Goal: Information Seeking & Learning: Learn about a topic

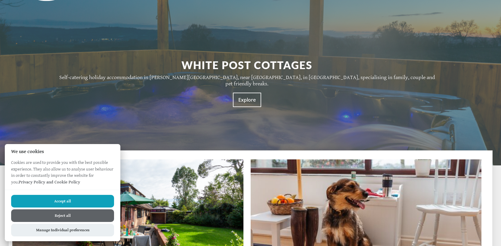
scroll to position [88, 0]
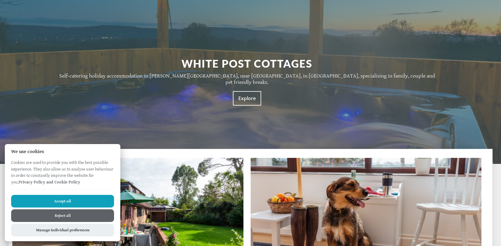
click at [87, 201] on button "Accept all" at bounding box center [62, 201] width 103 height 13
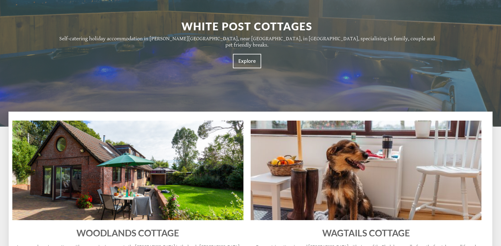
scroll to position [134, 0]
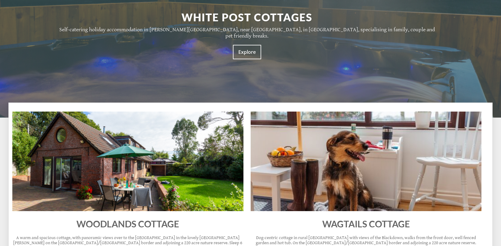
click at [113, 174] on img at bounding box center [127, 162] width 231 height 100
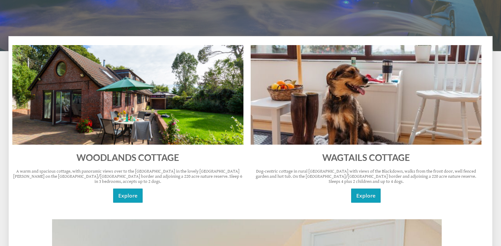
scroll to position [201, 0]
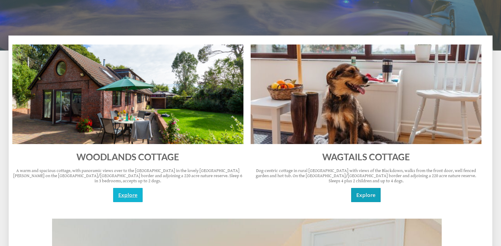
click at [127, 188] on link "Explore" at bounding box center [127, 195] width 29 height 14
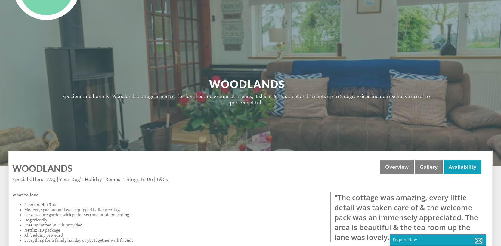
scroll to position [77, 0]
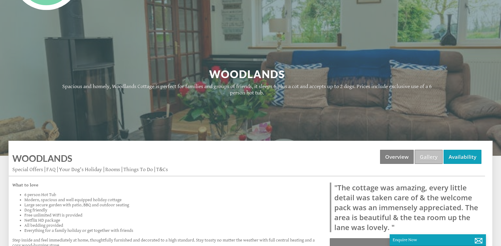
click at [431, 153] on link "Gallery" at bounding box center [429, 157] width 28 height 14
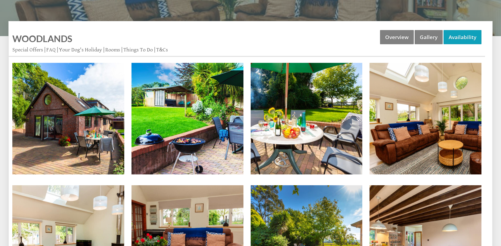
scroll to position [200, 0]
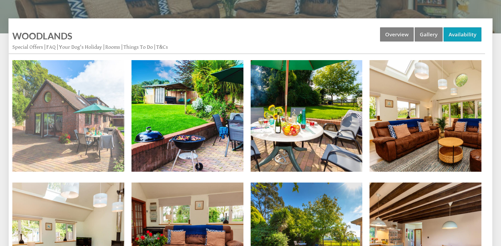
click at [102, 125] on img at bounding box center [68, 116] width 112 height 112
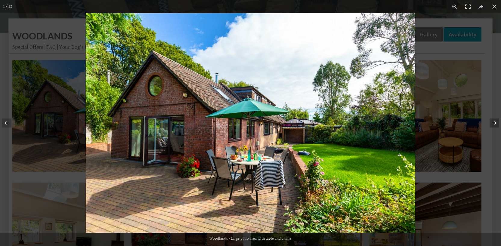
click at [494, 123] on button at bounding box center [490, 123] width 21 height 30
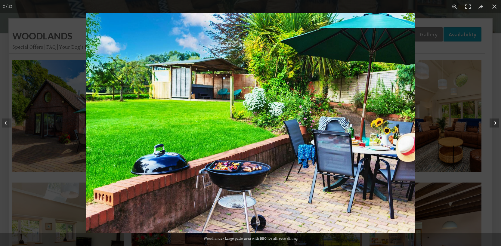
click at [494, 123] on button at bounding box center [490, 123] width 21 height 30
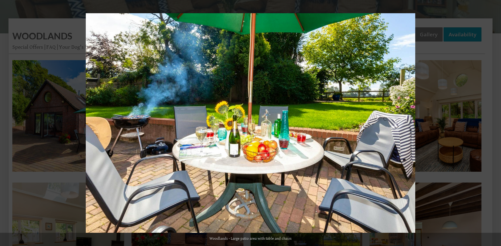
click at [494, 123] on button at bounding box center [490, 123] width 21 height 30
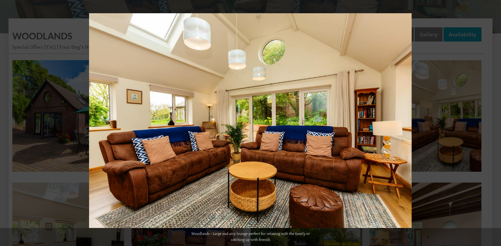
click at [494, 123] on button at bounding box center [490, 123] width 21 height 30
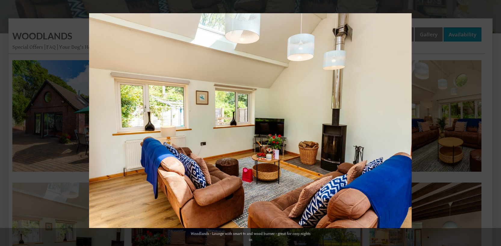
click at [494, 123] on button at bounding box center [490, 123] width 21 height 30
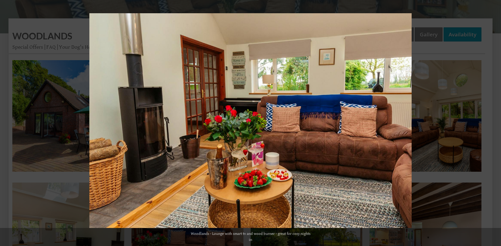
click at [494, 123] on button at bounding box center [490, 123] width 21 height 30
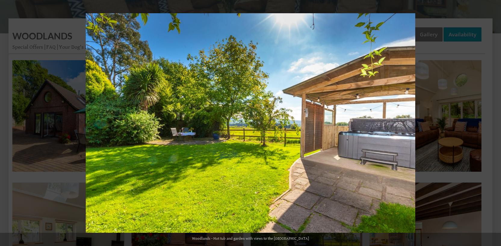
click at [494, 123] on button at bounding box center [490, 123] width 21 height 30
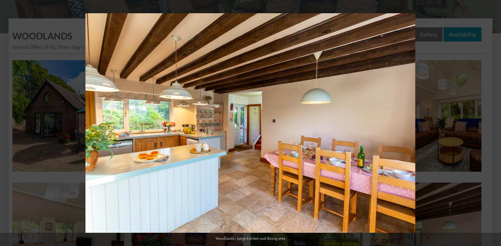
click at [494, 123] on button at bounding box center [490, 123] width 21 height 30
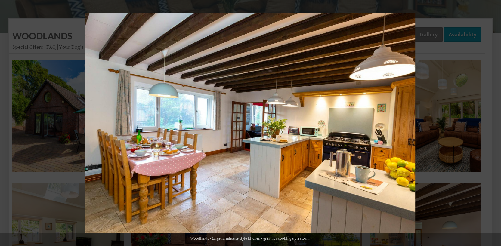
click at [494, 123] on button at bounding box center [490, 123] width 21 height 30
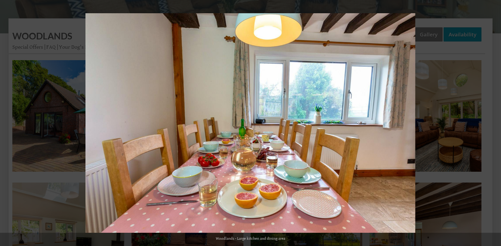
click at [494, 123] on button at bounding box center [490, 123] width 21 height 30
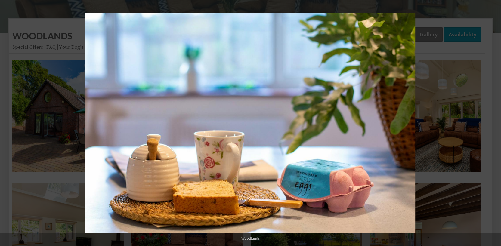
click at [494, 123] on button at bounding box center [490, 123] width 21 height 30
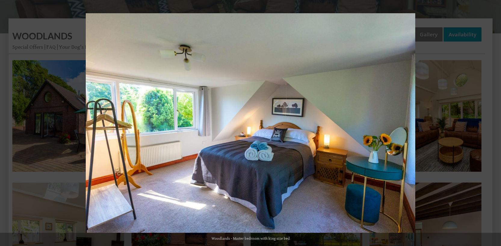
click at [494, 123] on button at bounding box center [490, 123] width 21 height 30
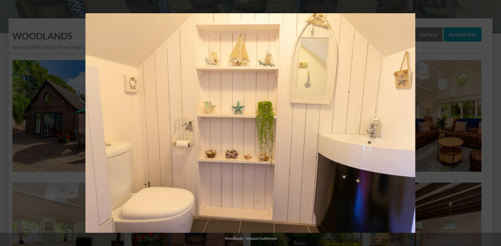
click at [494, 123] on button at bounding box center [490, 123] width 21 height 30
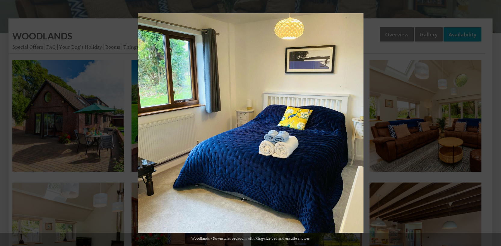
click at [494, 123] on button at bounding box center [490, 123] width 21 height 30
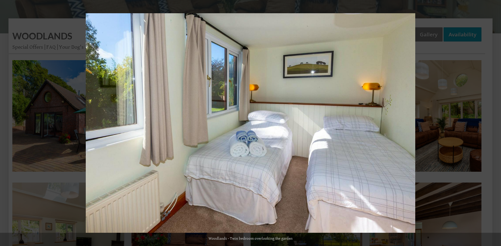
click at [494, 123] on button at bounding box center [490, 123] width 21 height 30
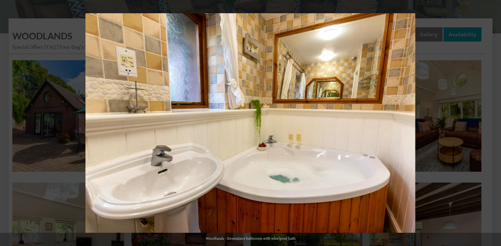
click at [494, 123] on button at bounding box center [490, 123] width 21 height 30
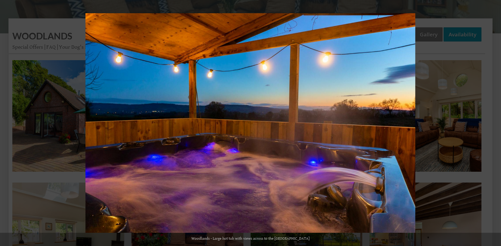
click at [494, 123] on button at bounding box center [490, 123] width 21 height 30
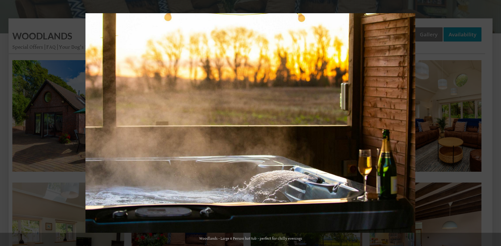
click at [494, 123] on button at bounding box center [490, 123] width 21 height 30
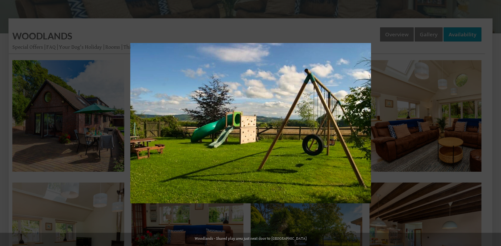
click at [494, 123] on button at bounding box center [490, 123] width 21 height 30
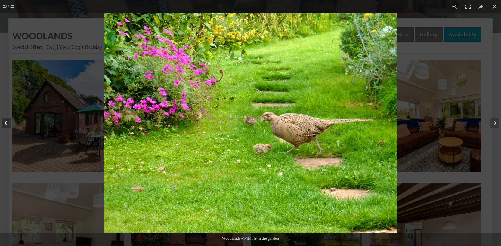
click at [5, 124] on button at bounding box center [10, 123] width 21 height 30
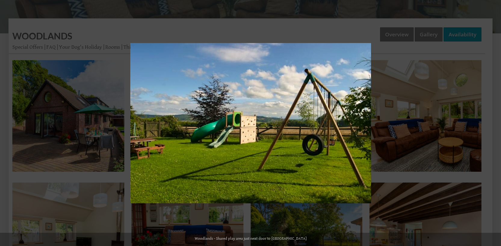
click at [493, 121] on button at bounding box center [490, 123] width 21 height 30
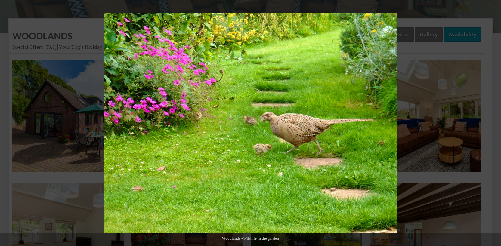
click at [493, 121] on button at bounding box center [490, 123] width 21 height 30
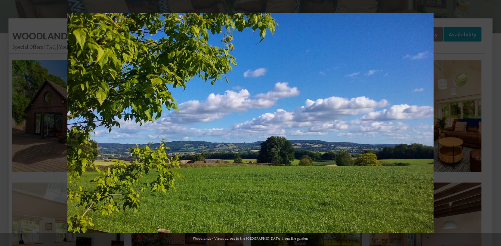
click at [493, 121] on button at bounding box center [490, 123] width 21 height 30
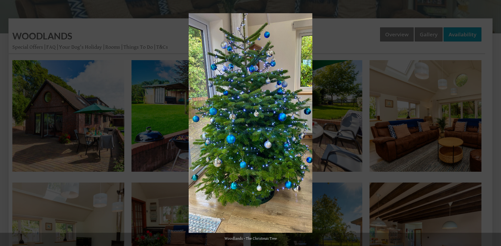
click at [493, 121] on button at bounding box center [490, 123] width 21 height 30
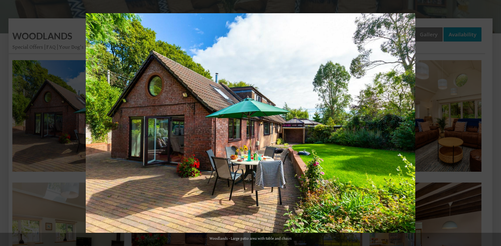
click at [493, 121] on button at bounding box center [490, 123] width 21 height 30
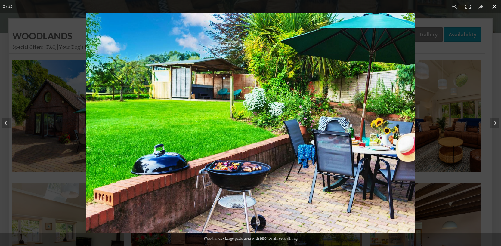
click at [492, 7] on button at bounding box center [494, 6] width 13 height 13
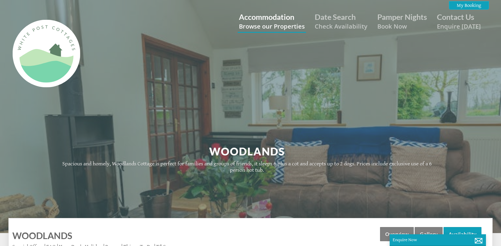
click at [287, 23] on small "Browse our Properties" at bounding box center [272, 26] width 66 height 8
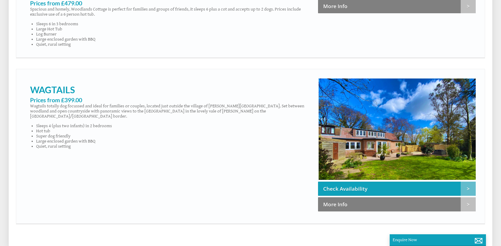
scroll to position [363, 0]
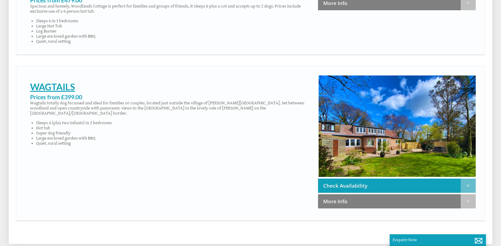
click at [52, 92] on link "Wagtails" at bounding box center [52, 86] width 45 height 11
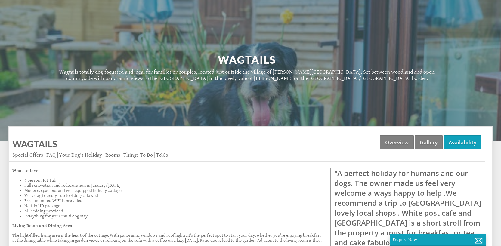
scroll to position [109, 0]
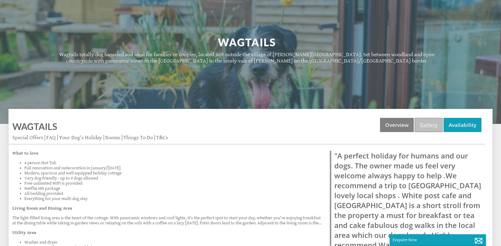
click at [433, 128] on link "Gallery" at bounding box center [429, 125] width 28 height 14
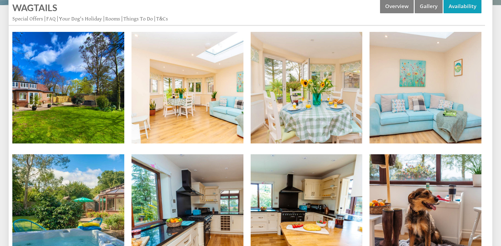
scroll to position [232, 0]
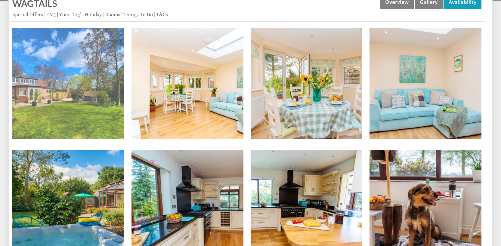
click at [95, 83] on img at bounding box center [68, 84] width 112 height 112
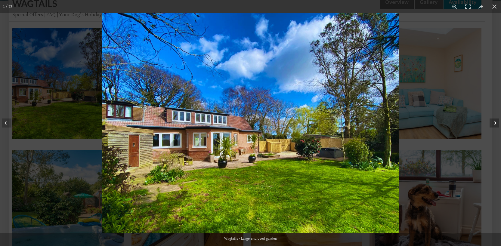
click at [493, 124] on button at bounding box center [490, 123] width 21 height 30
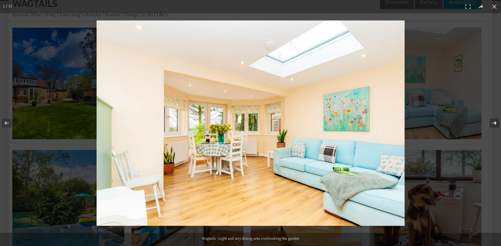
click at [493, 124] on button at bounding box center [490, 123] width 21 height 30
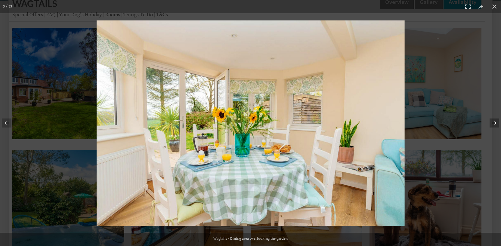
click at [493, 124] on button at bounding box center [490, 123] width 21 height 30
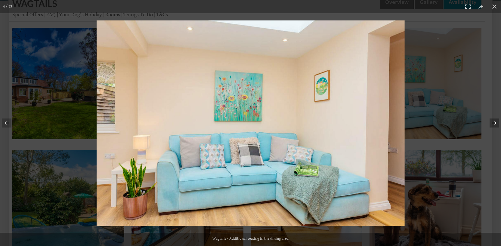
click at [493, 124] on button at bounding box center [490, 123] width 21 height 30
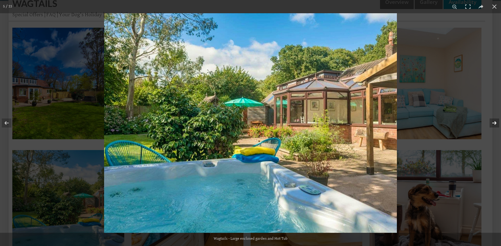
click at [493, 124] on button at bounding box center [490, 123] width 21 height 30
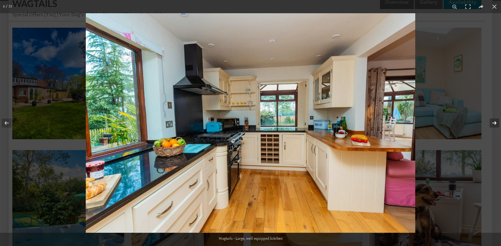
click at [493, 124] on button at bounding box center [490, 123] width 21 height 30
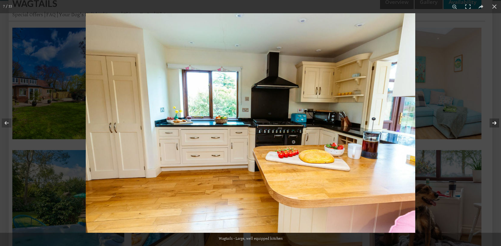
click at [493, 124] on button at bounding box center [490, 123] width 21 height 30
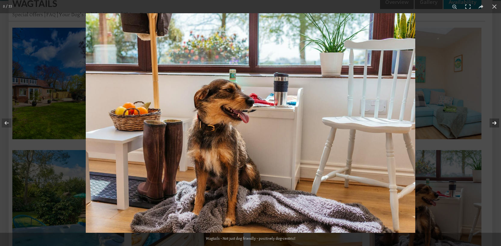
click at [493, 124] on button at bounding box center [490, 123] width 21 height 30
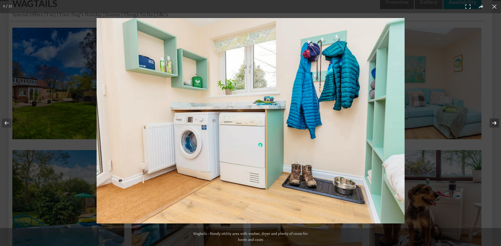
click at [493, 124] on button at bounding box center [490, 123] width 21 height 30
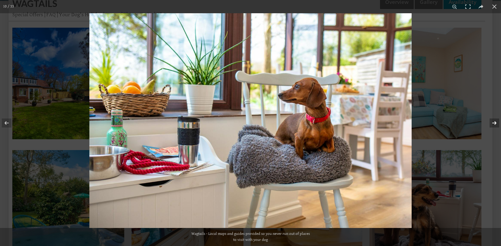
click at [493, 124] on button at bounding box center [490, 123] width 21 height 30
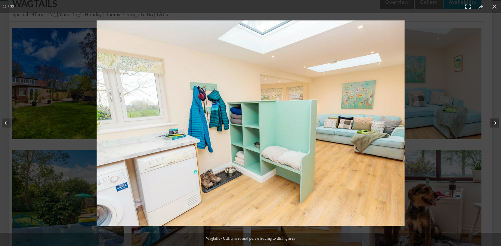
click at [493, 124] on button at bounding box center [490, 123] width 21 height 30
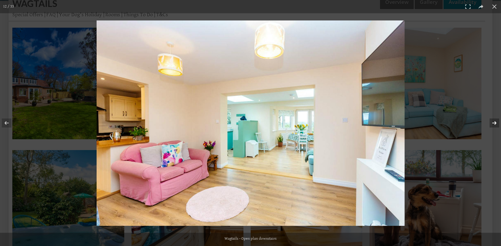
click at [493, 124] on button at bounding box center [490, 123] width 21 height 30
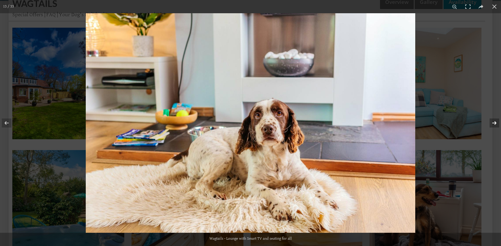
click at [493, 124] on button at bounding box center [490, 123] width 21 height 30
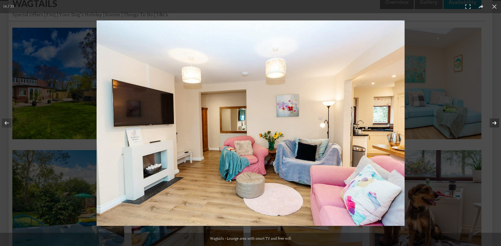
click at [493, 124] on button at bounding box center [490, 123] width 21 height 30
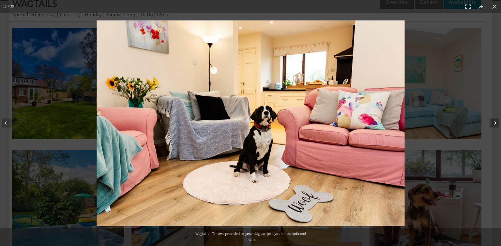
click at [493, 124] on button at bounding box center [490, 123] width 21 height 30
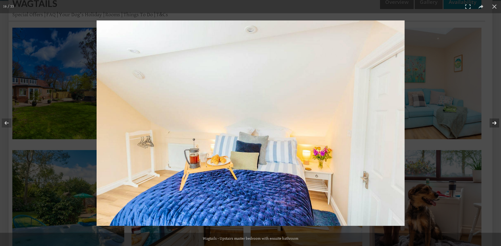
click at [493, 124] on button at bounding box center [490, 123] width 21 height 30
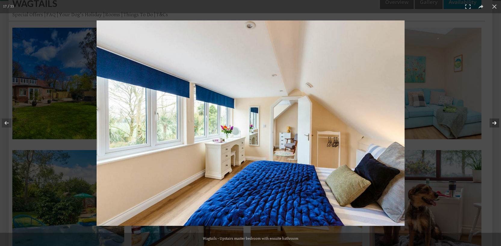
click at [493, 124] on button at bounding box center [490, 123] width 21 height 30
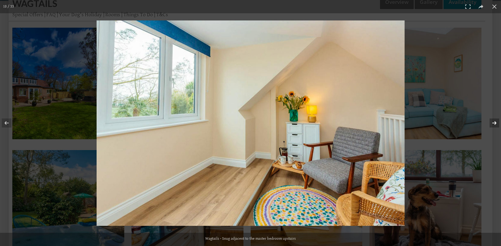
click at [493, 124] on button at bounding box center [490, 123] width 21 height 30
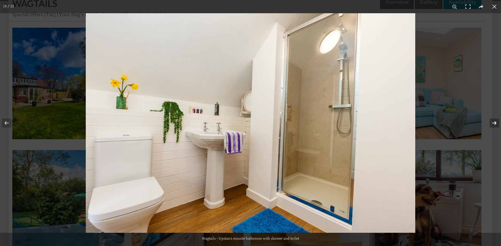
click at [493, 124] on button at bounding box center [490, 123] width 21 height 30
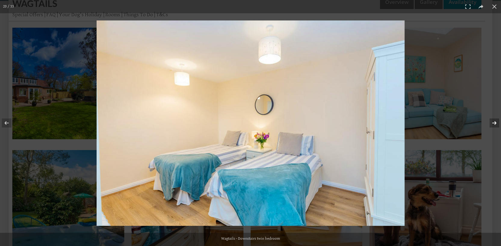
click at [493, 124] on button at bounding box center [490, 123] width 21 height 30
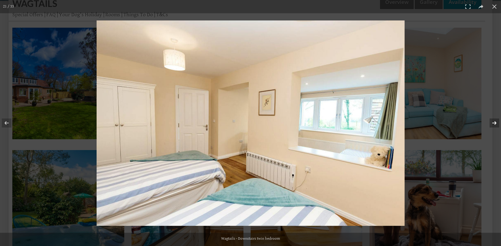
click at [493, 124] on button at bounding box center [490, 123] width 21 height 30
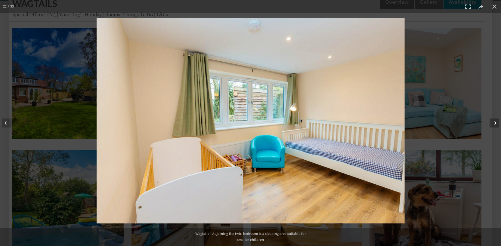
click at [493, 124] on button at bounding box center [490, 123] width 21 height 30
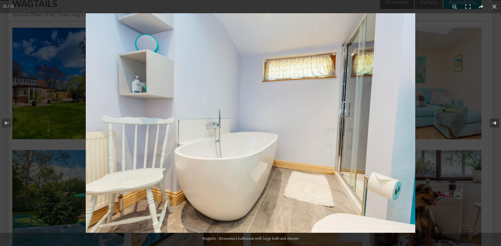
click at [493, 124] on button at bounding box center [490, 123] width 21 height 30
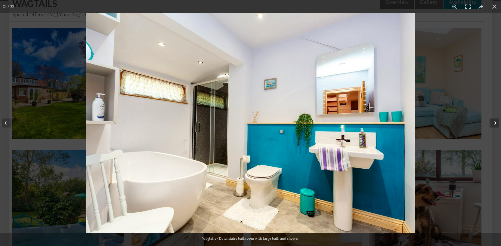
click at [493, 124] on button at bounding box center [490, 123] width 21 height 30
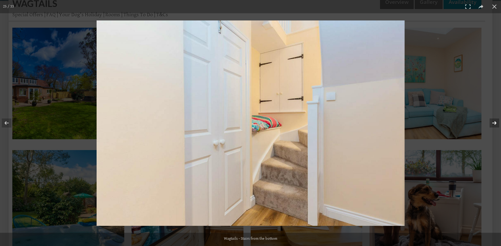
click at [493, 124] on button at bounding box center [490, 123] width 21 height 30
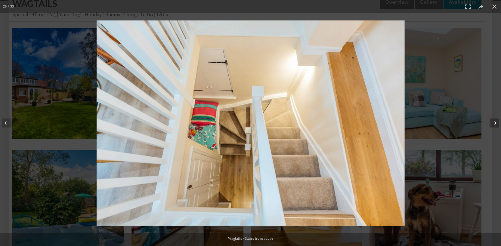
click at [493, 124] on button at bounding box center [490, 123] width 21 height 30
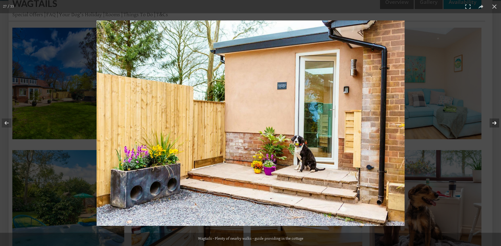
click at [493, 124] on button at bounding box center [490, 123] width 21 height 30
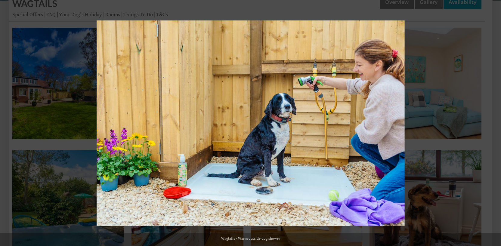
click at [493, 124] on button at bounding box center [490, 123] width 21 height 30
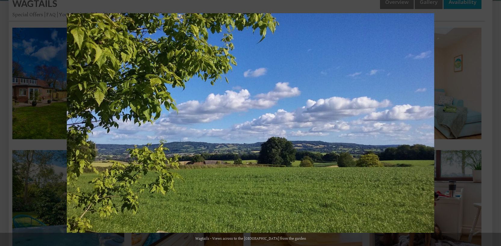
click at [493, 124] on button at bounding box center [490, 123] width 21 height 30
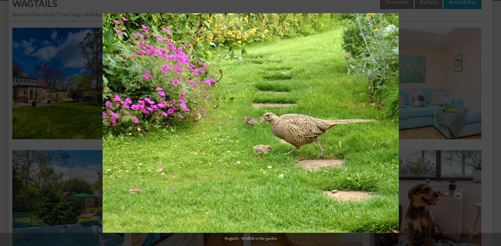
click at [493, 124] on button at bounding box center [490, 123] width 21 height 30
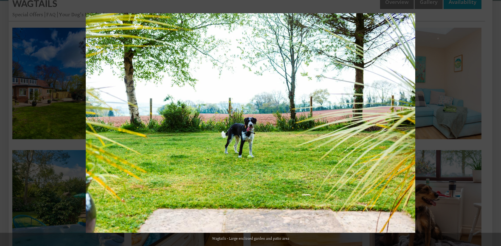
click at [493, 124] on button at bounding box center [490, 123] width 21 height 30
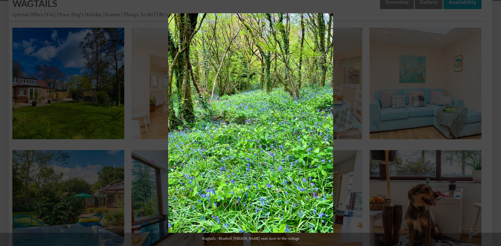
click at [493, 124] on button at bounding box center [490, 123] width 21 height 30
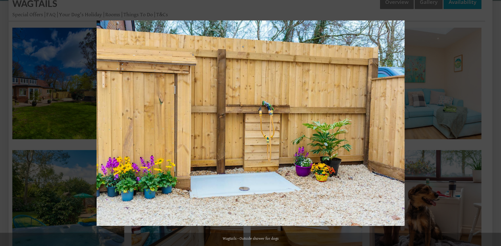
click at [493, 124] on button at bounding box center [490, 123] width 21 height 30
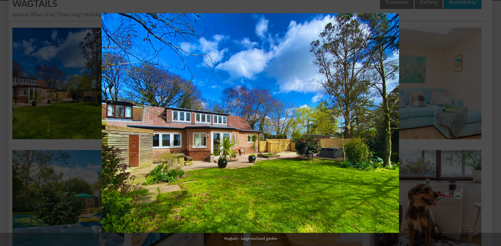
click at [493, 124] on button at bounding box center [490, 123] width 21 height 30
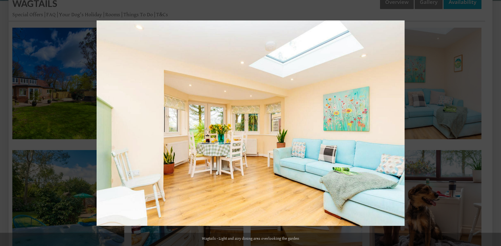
click at [493, 124] on button at bounding box center [490, 123] width 21 height 30
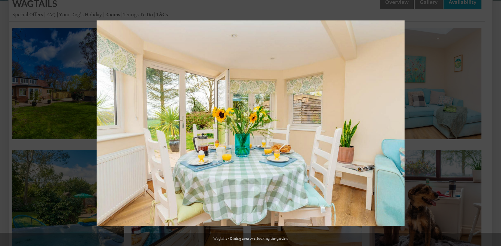
click at [493, 124] on button at bounding box center [490, 123] width 21 height 30
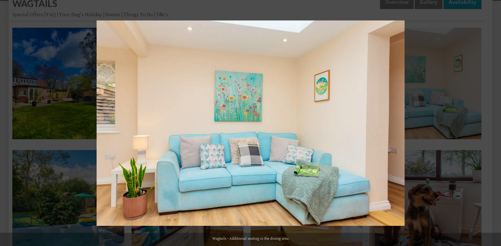
click at [493, 124] on button at bounding box center [490, 123] width 21 height 30
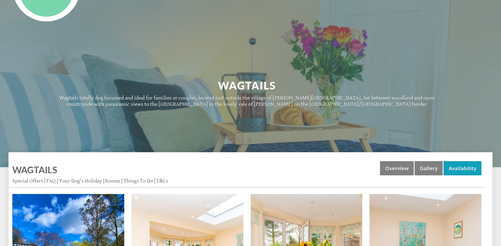
scroll to position [47, 0]
